Goal: Browse casually

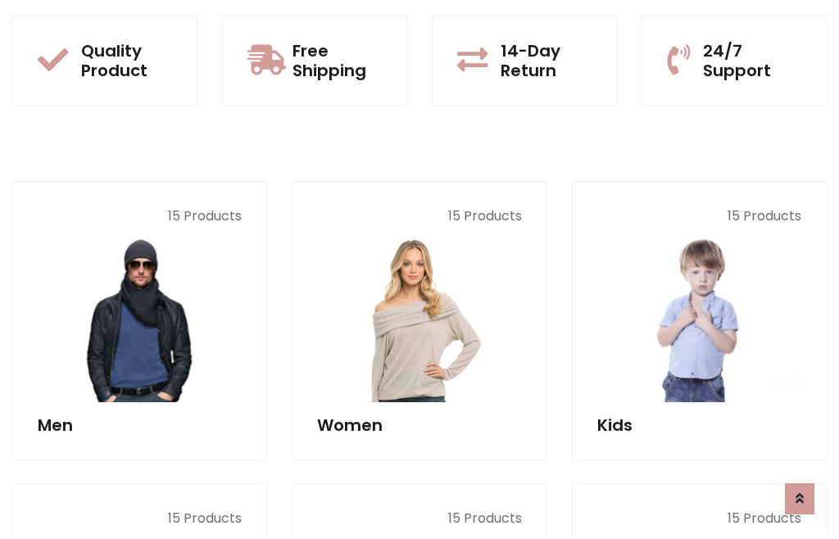
scroll to position [84, 0]
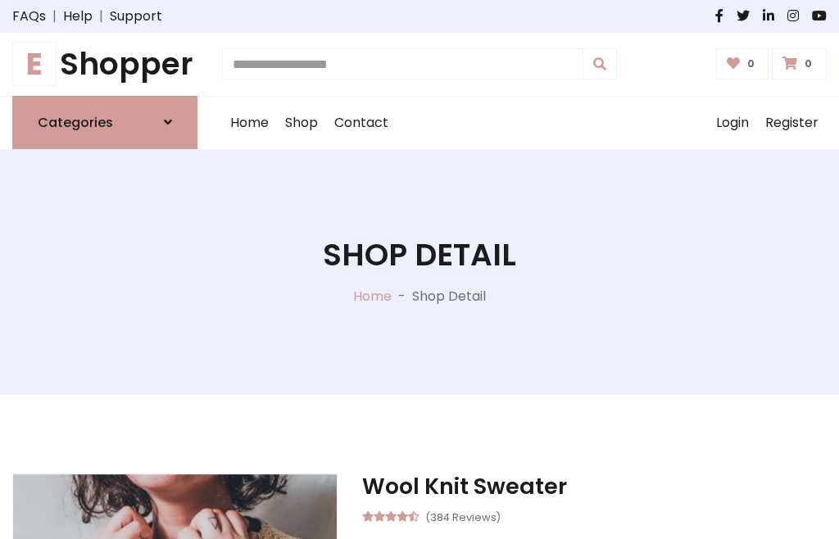
click at [105, 64] on h1 "E Shopper" at bounding box center [104, 64] width 185 height 37
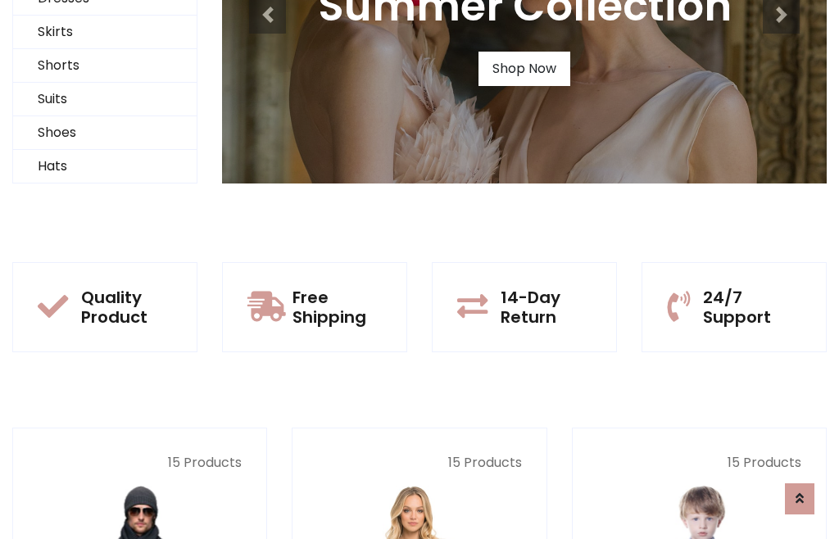
scroll to position [158, 0]
